Goal: Information Seeking & Learning: Learn about a topic

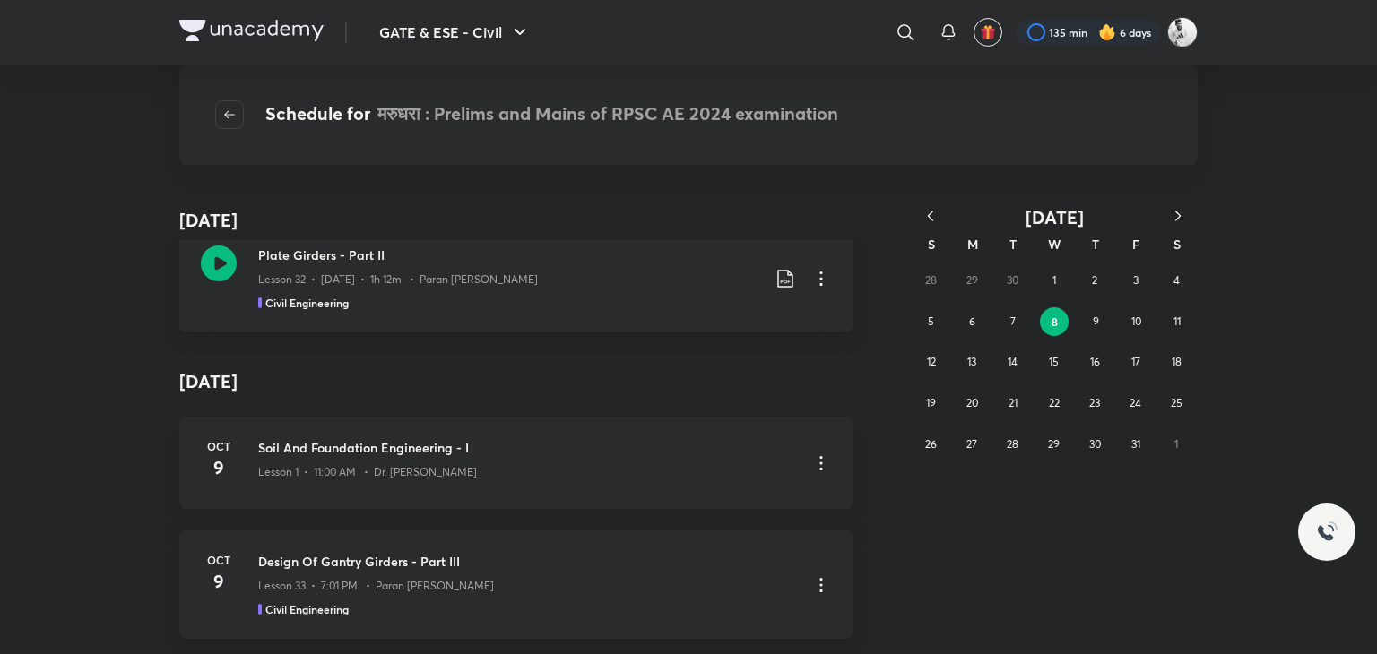
scroll to position [36, 0]
click at [928, 212] on icon "button" at bounding box center [930, 216] width 18 height 18
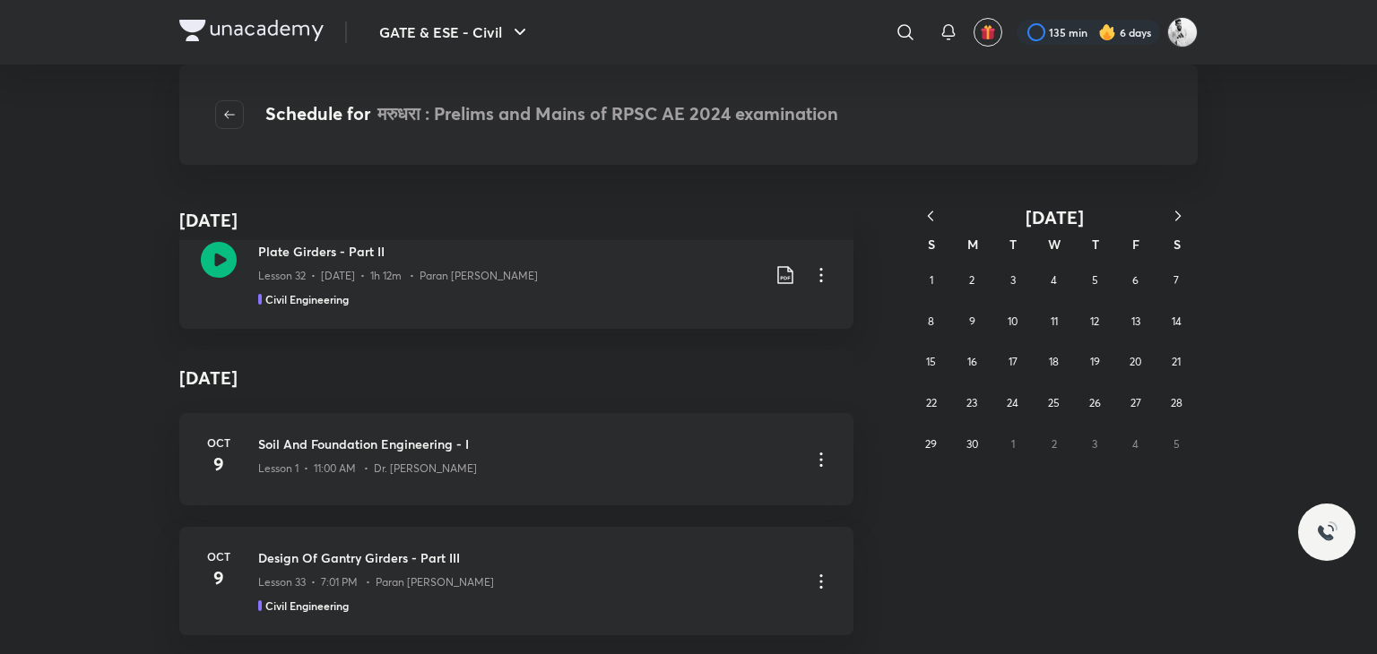
click at [928, 212] on icon "button" at bounding box center [930, 216] width 18 height 18
click at [1103, 403] on button "24" at bounding box center [1094, 403] width 29 height 29
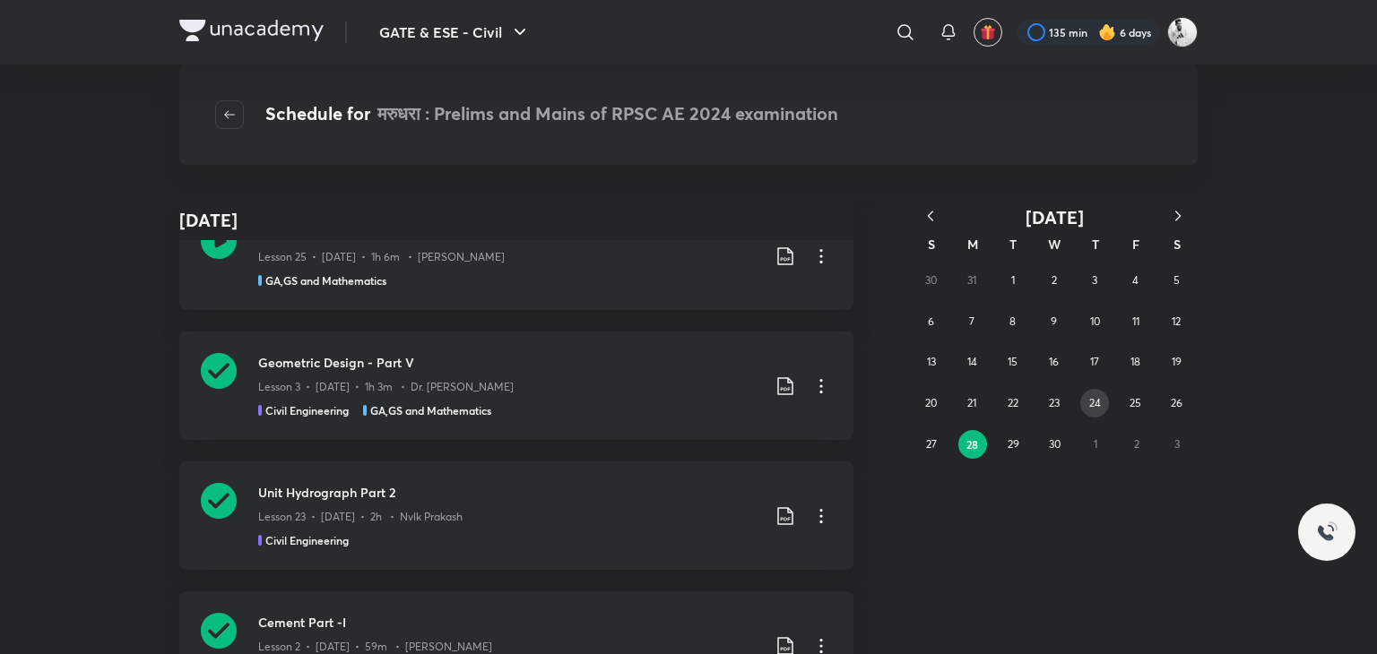
scroll to position [13164, 0]
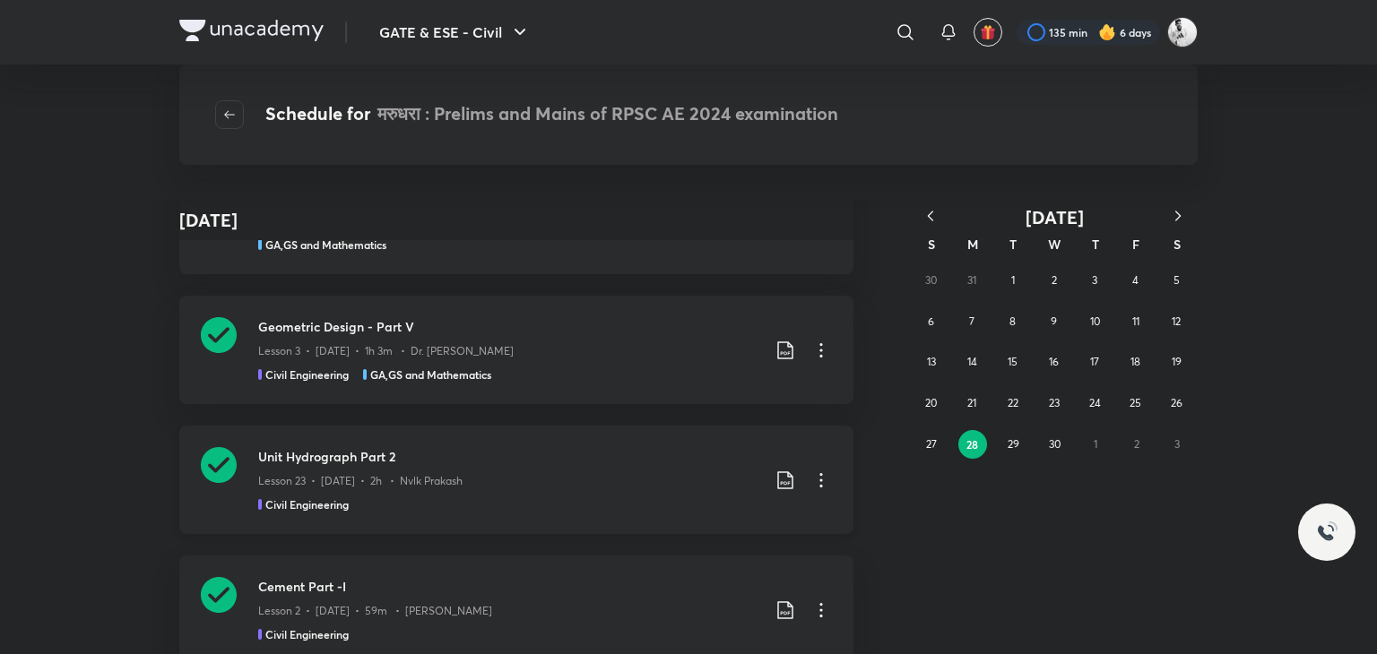
click at [228, 460] on icon at bounding box center [219, 465] width 36 height 36
